Goal: Book appointment/travel/reservation

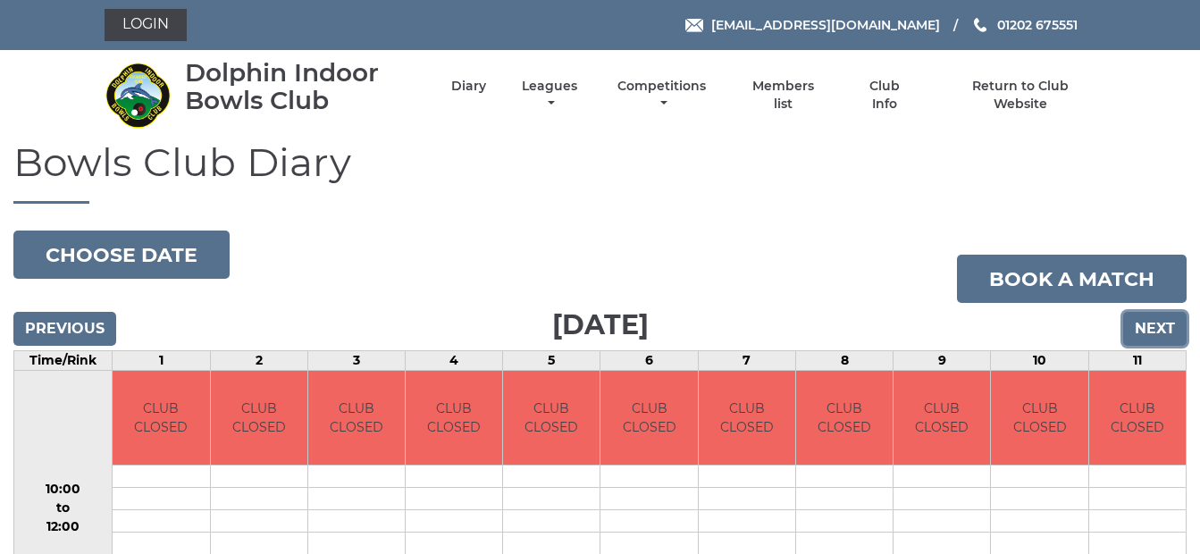
click at [1152, 329] on input "Next" at bounding box center [1154, 329] width 63 height 34
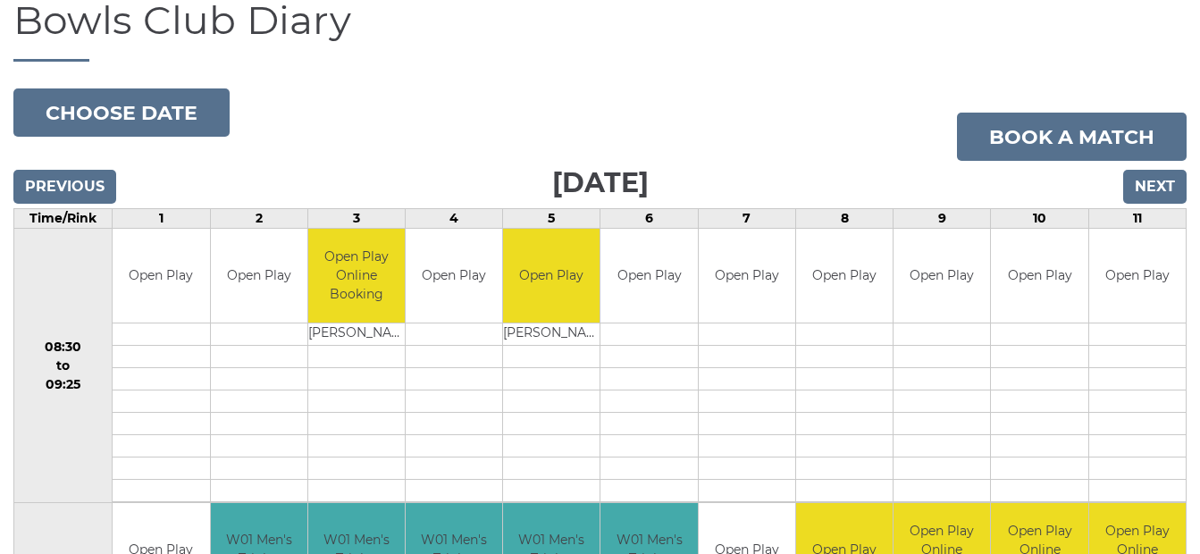
scroll to position [130, 0]
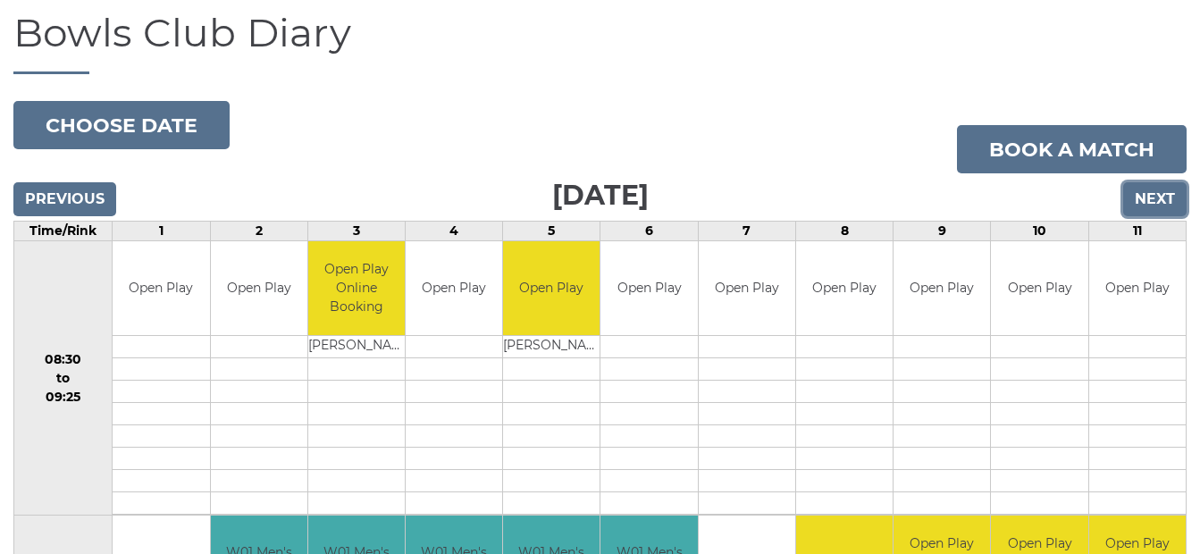
click at [1153, 199] on input "Next" at bounding box center [1154, 199] width 63 height 34
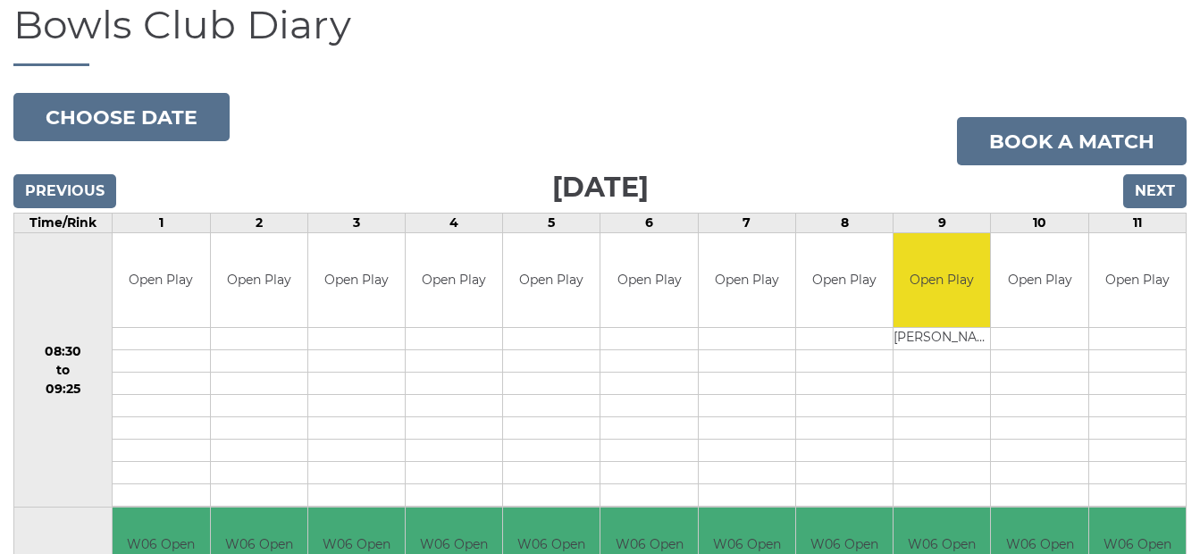
scroll to position [134, 0]
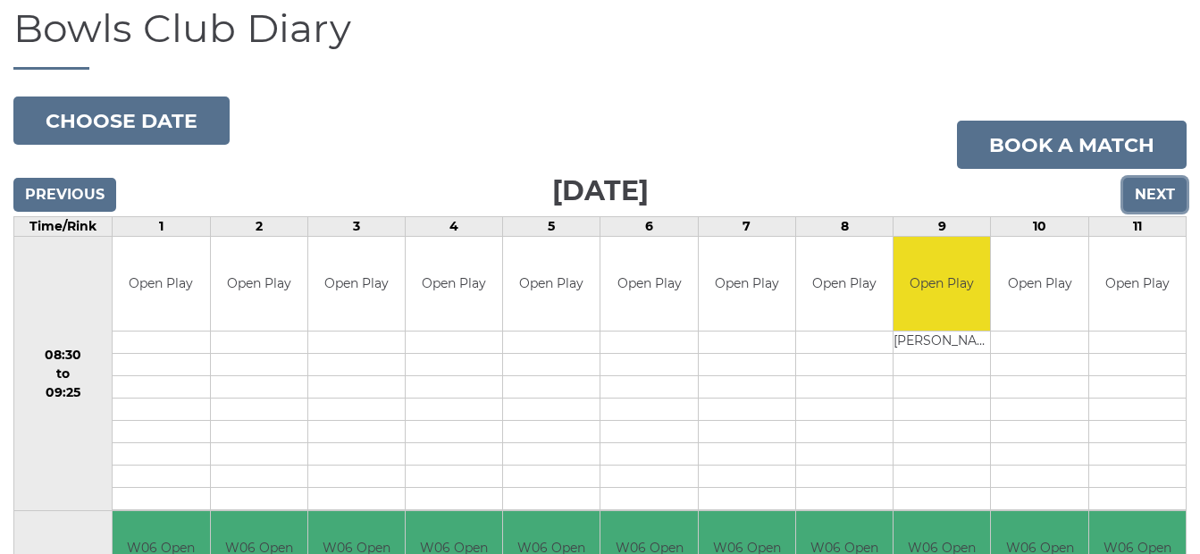
click at [1151, 195] on input "Next" at bounding box center [1154, 195] width 63 height 34
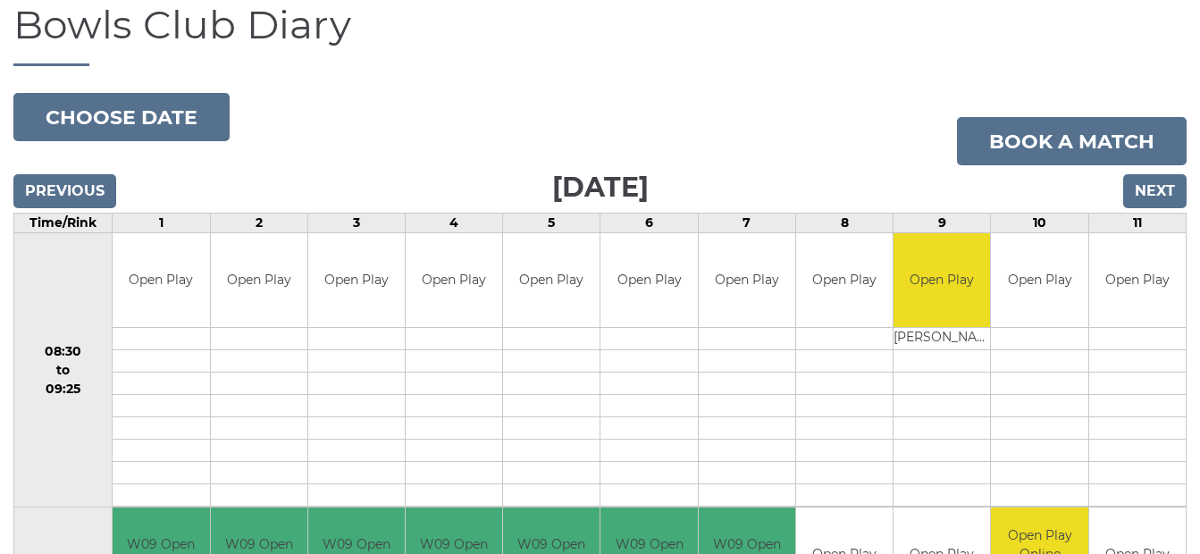
scroll to position [21, 0]
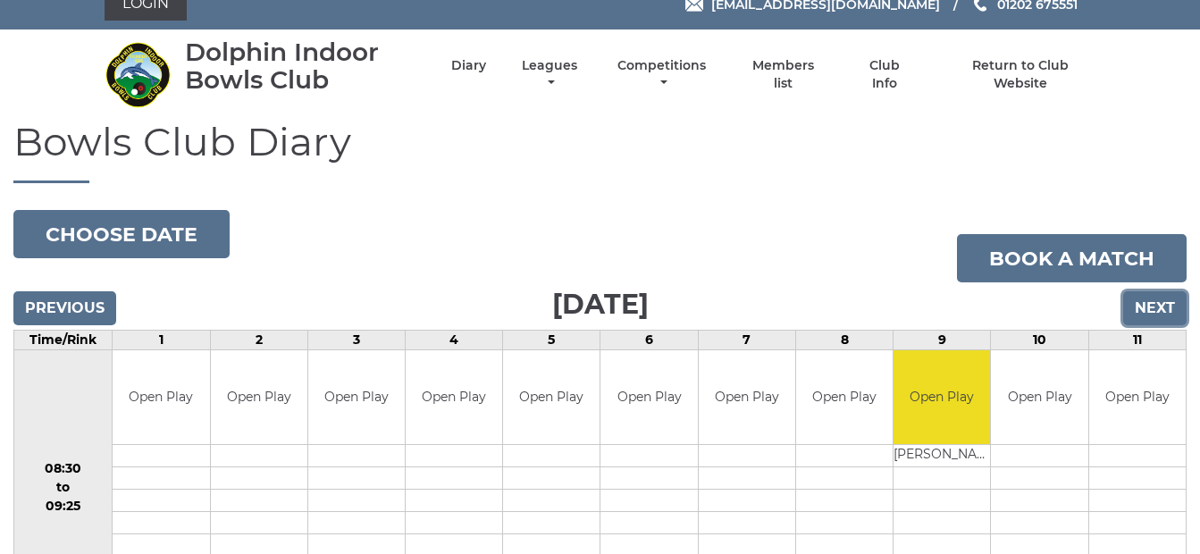
click at [1157, 306] on input "Next" at bounding box center [1154, 308] width 63 height 34
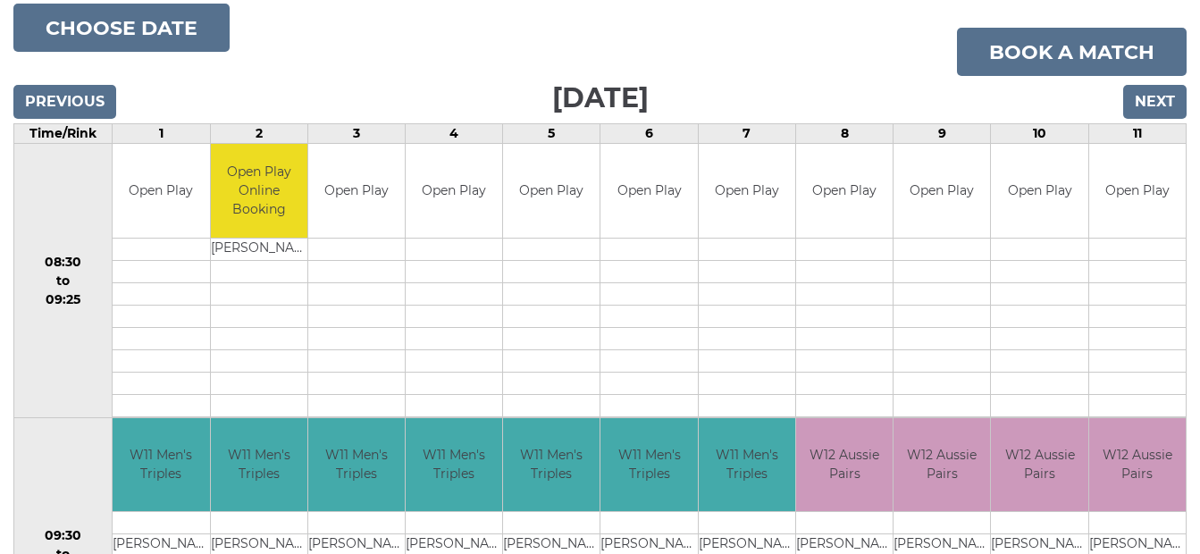
scroll to position [195, 0]
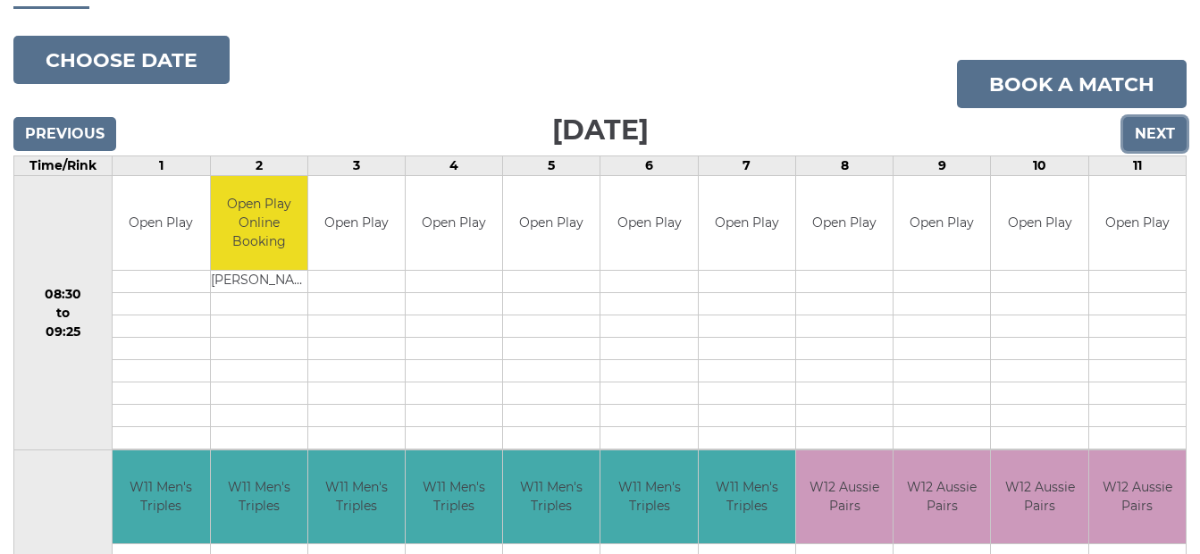
click at [1152, 134] on input "Next" at bounding box center [1154, 134] width 63 height 34
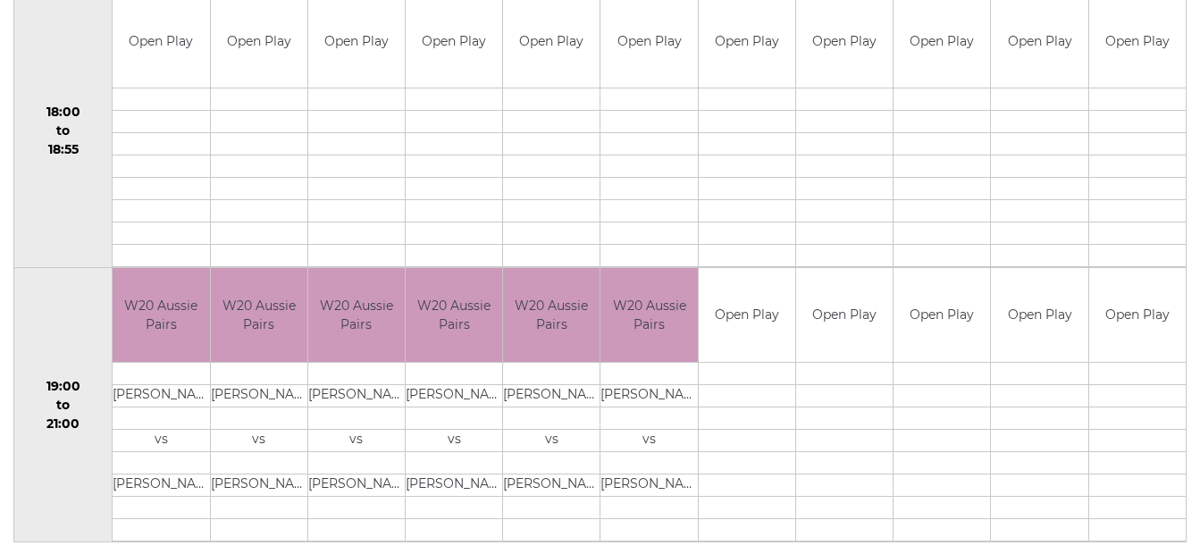
scroll to position [1749, 0]
